Goal: Check status: Check status

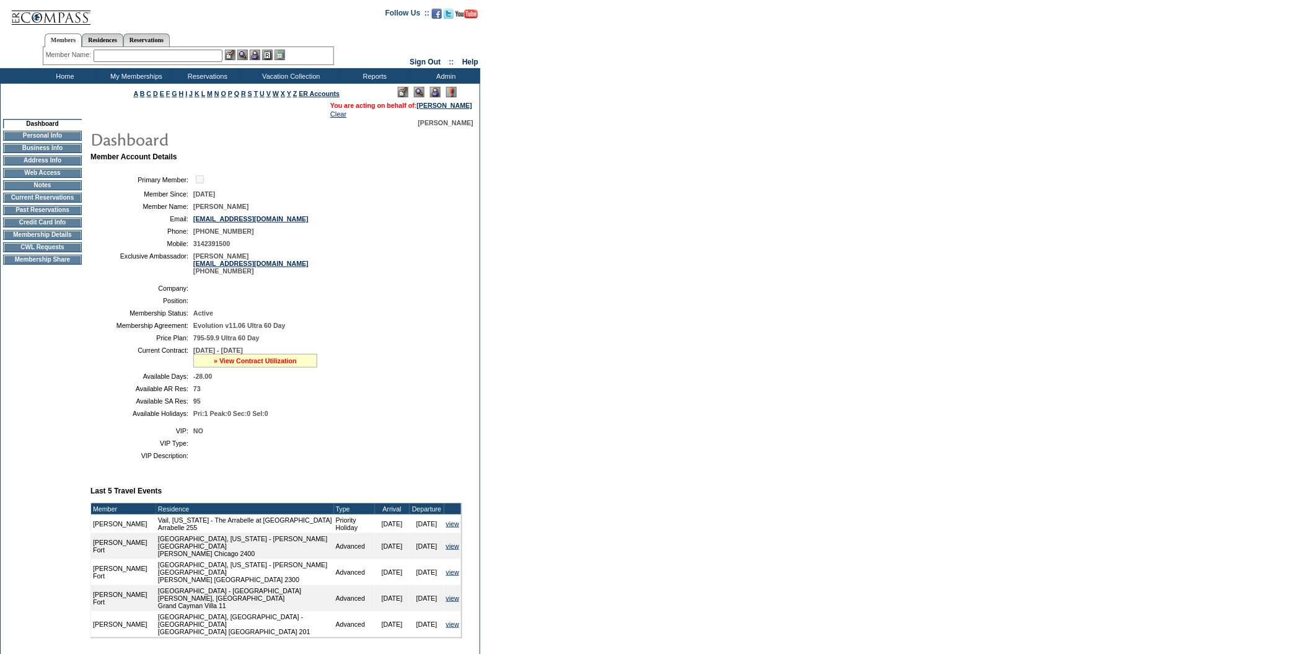
click at [266, 364] on link "» View Contract Utilization" at bounding box center [255, 360] width 83 height 7
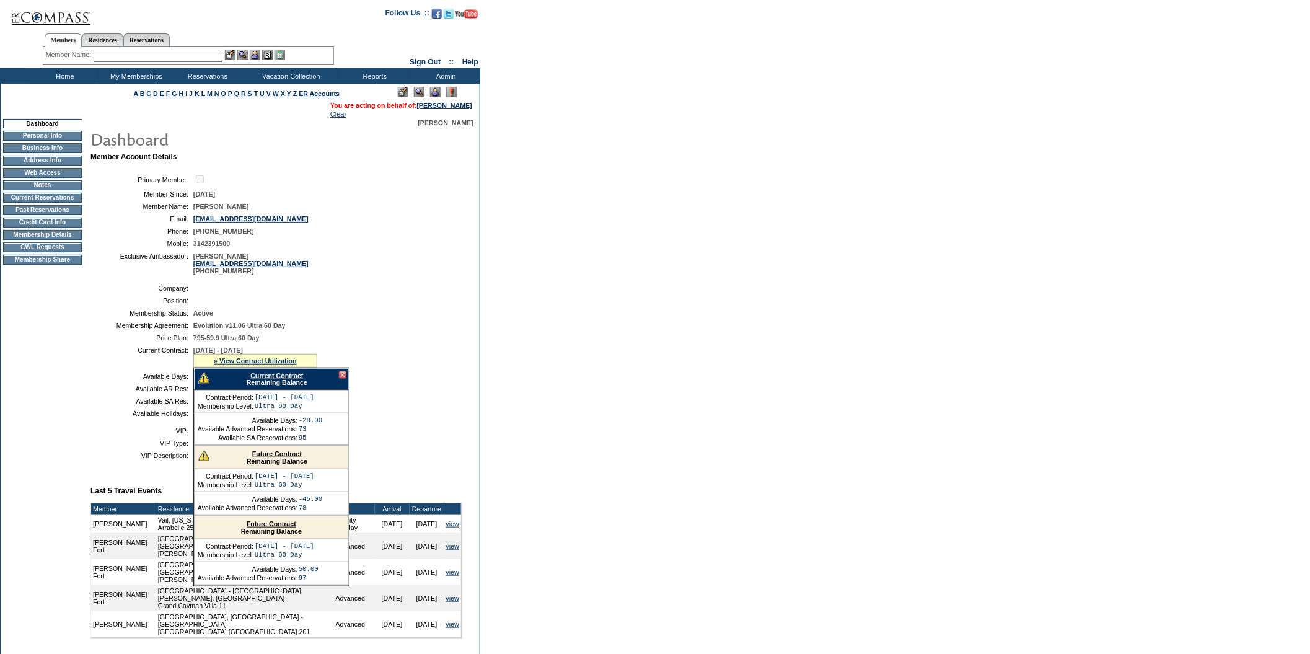
click at [266, 379] on link "Current Contract" at bounding box center [276, 375] width 53 height 7
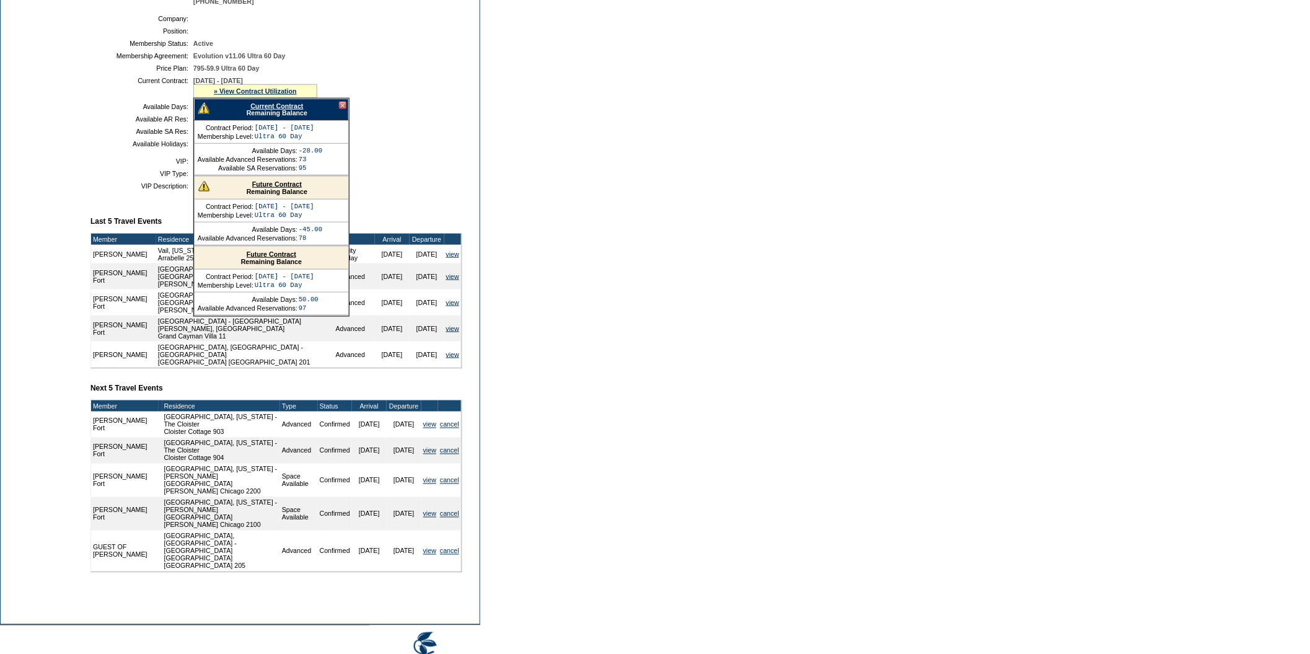
scroll to position [278, 0]
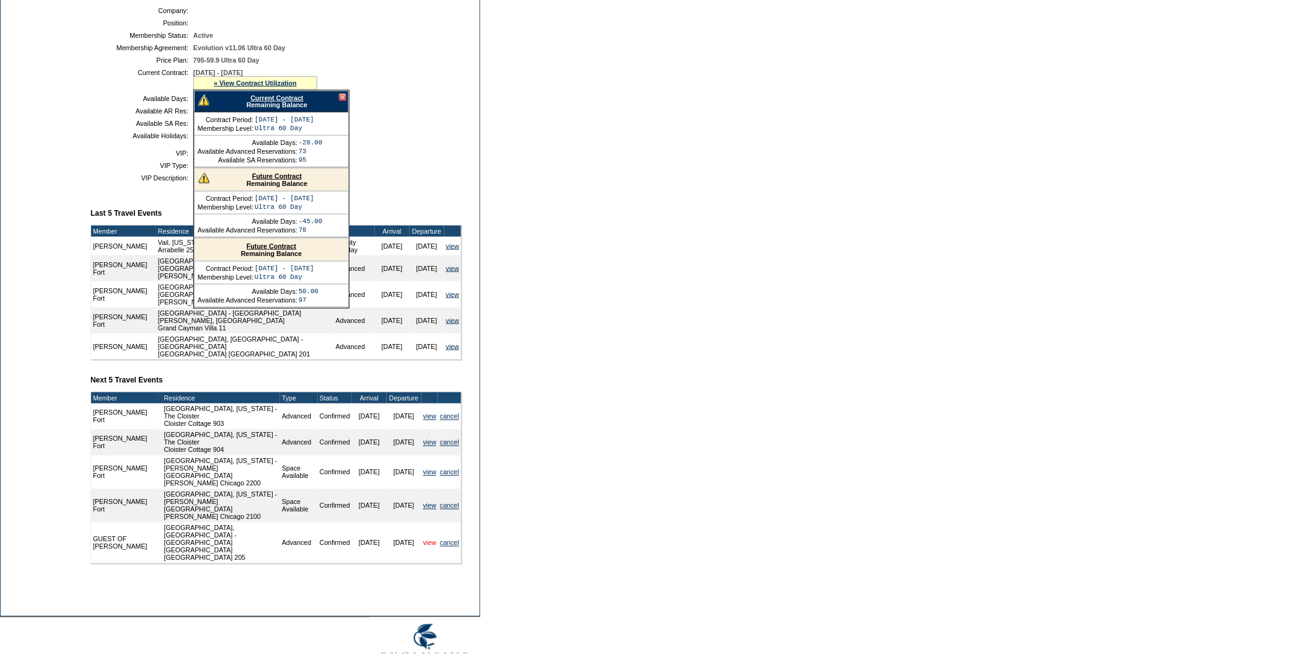
click at [428, 547] on link "view" at bounding box center [429, 542] width 13 height 7
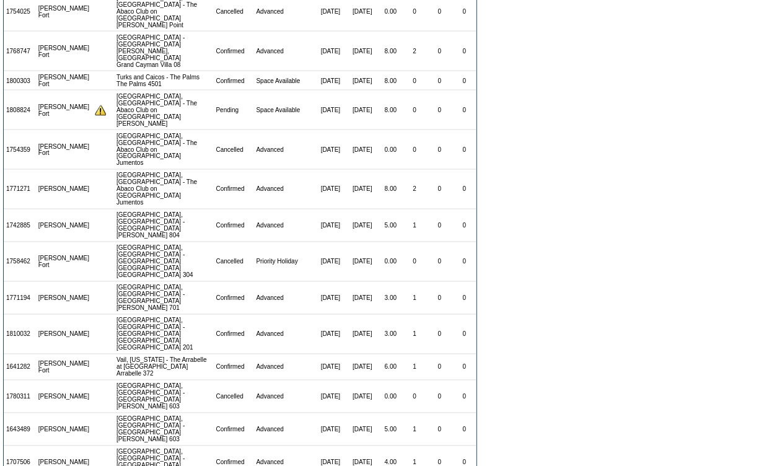
scroll to position [1452, 0]
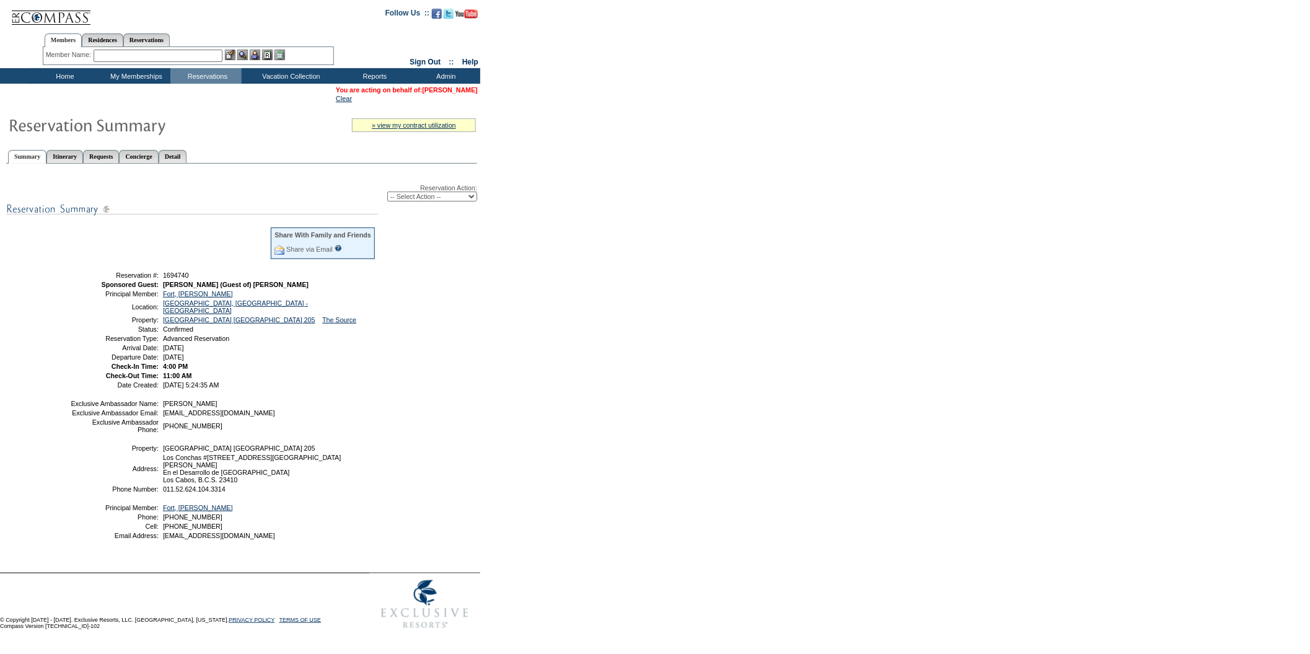
click at [452, 89] on link "[PERSON_NAME]" at bounding box center [450, 89] width 55 height 7
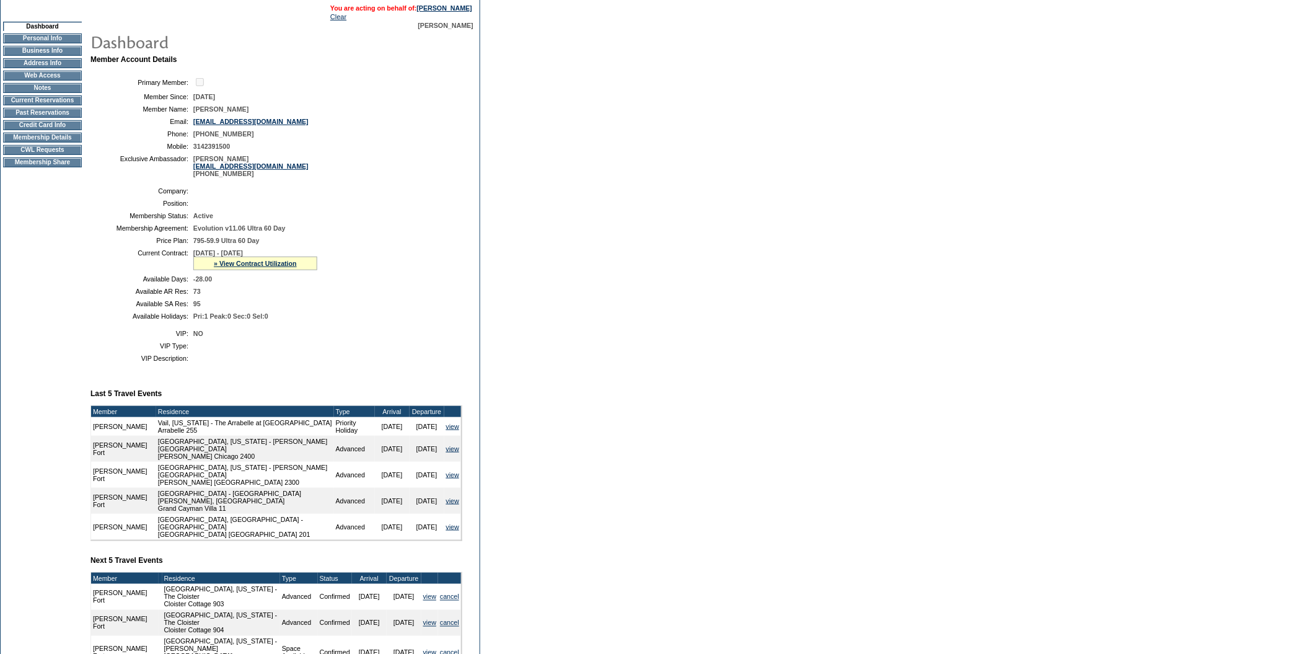
scroll to position [95, 0]
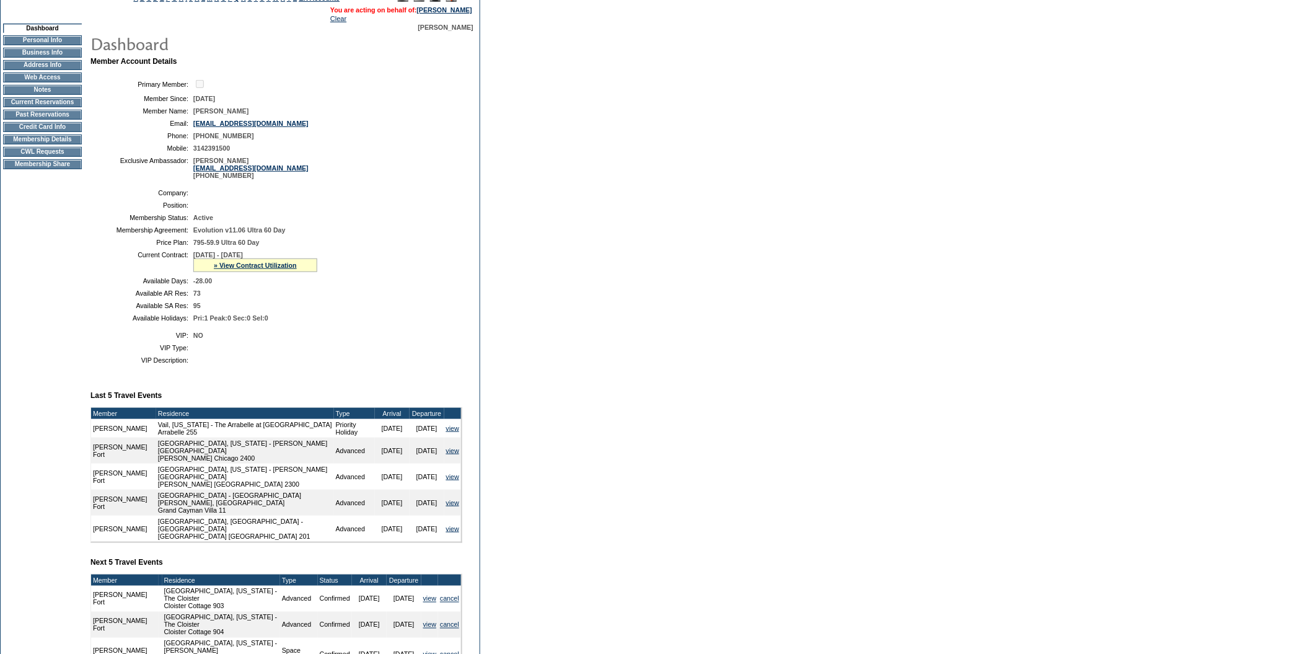
click at [48, 107] on td "Current Reservations" at bounding box center [42, 102] width 79 height 10
